Goal: Information Seeking & Learning: Learn about a topic

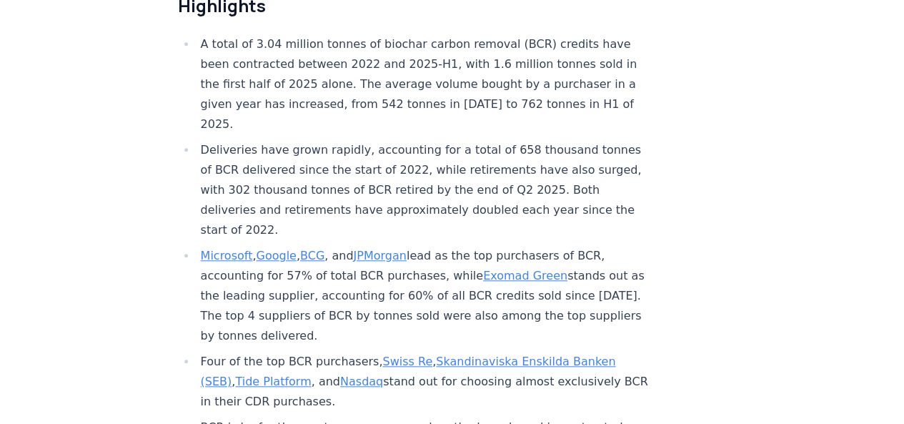
scroll to position [571, 0]
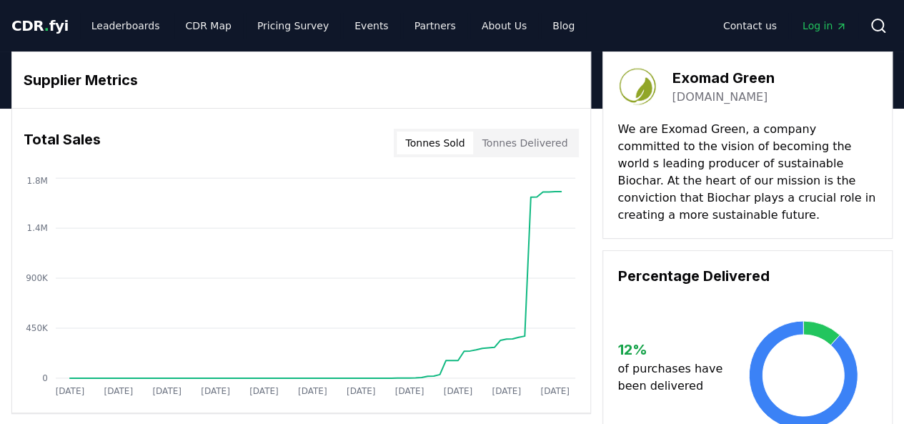
click at [691, 98] on link "exomadgreen.com" at bounding box center [719, 97] width 96 height 17
